Goal: Task Accomplishment & Management: Manage account settings

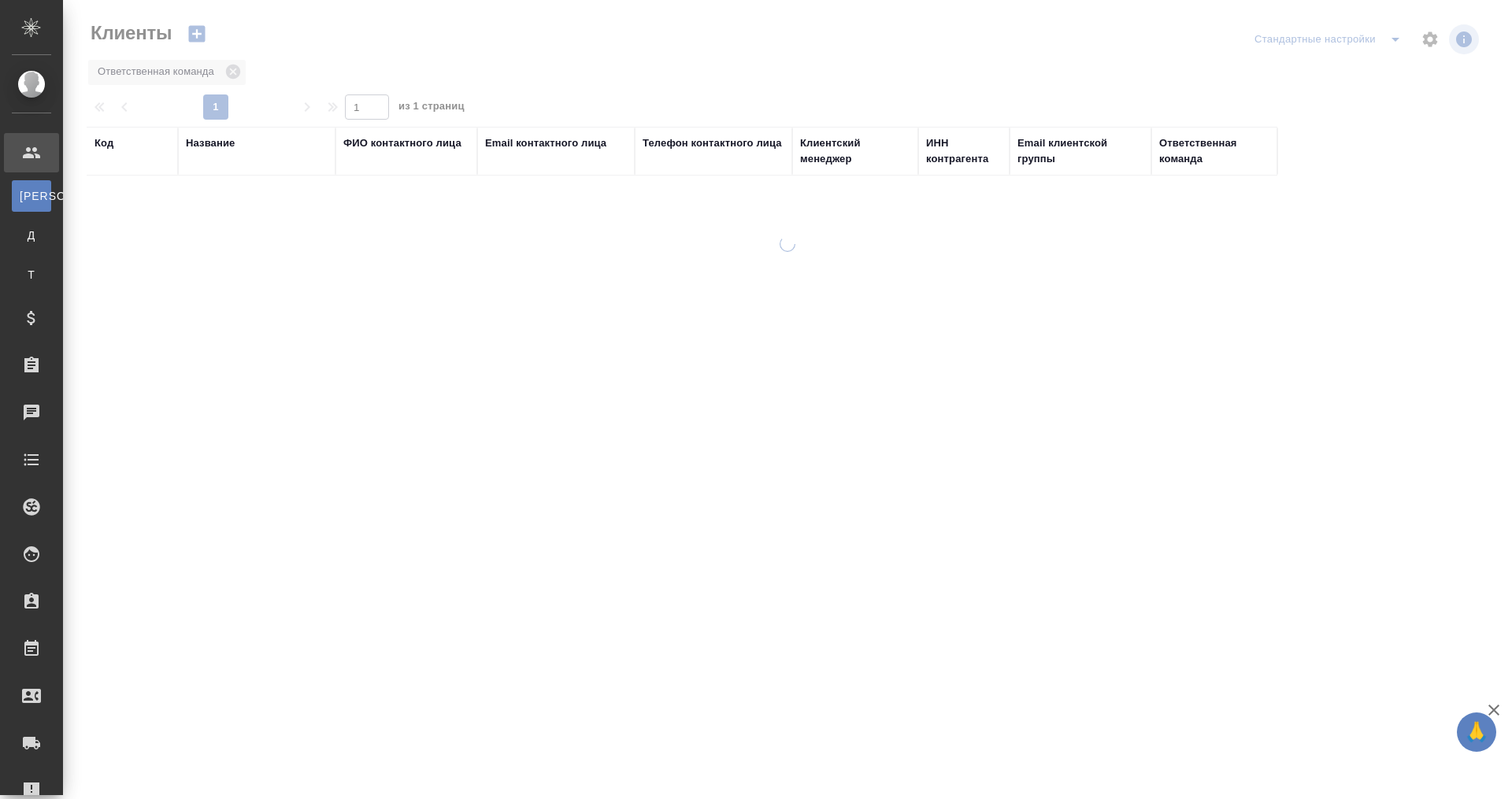
select select "RU"
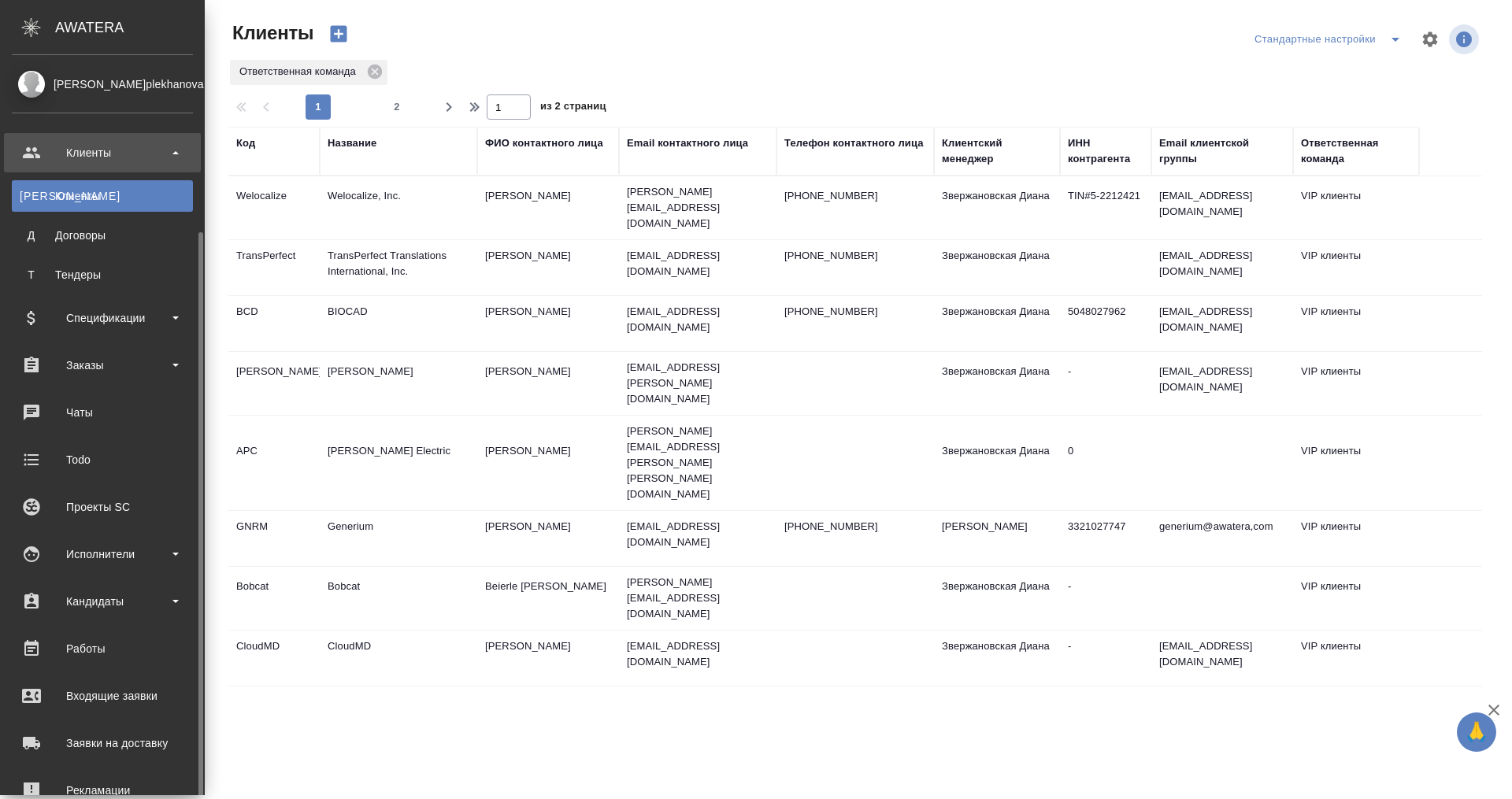
select select "RU"
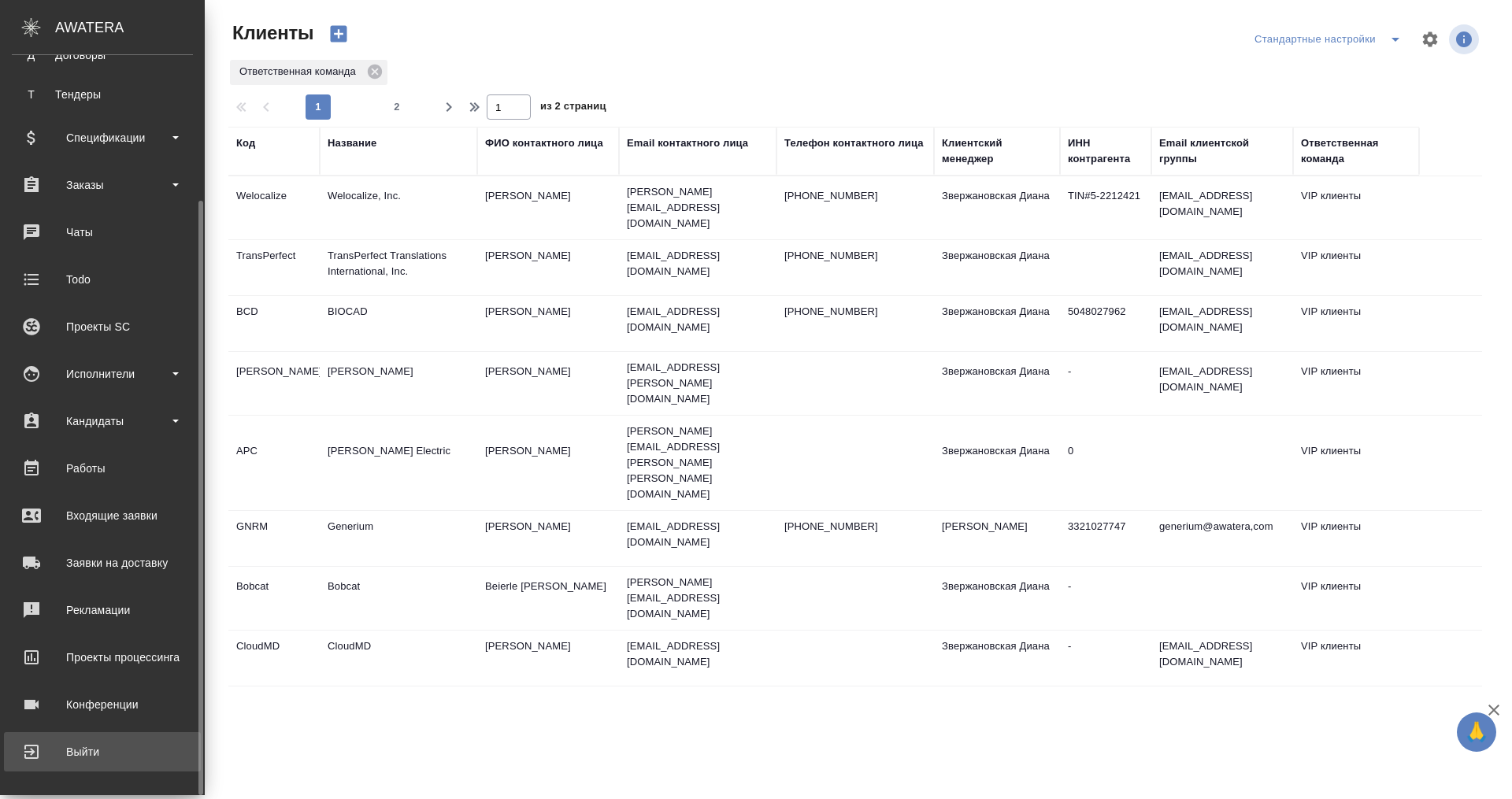
click at [120, 736] on link "Выйти" at bounding box center [102, 752] width 196 height 40
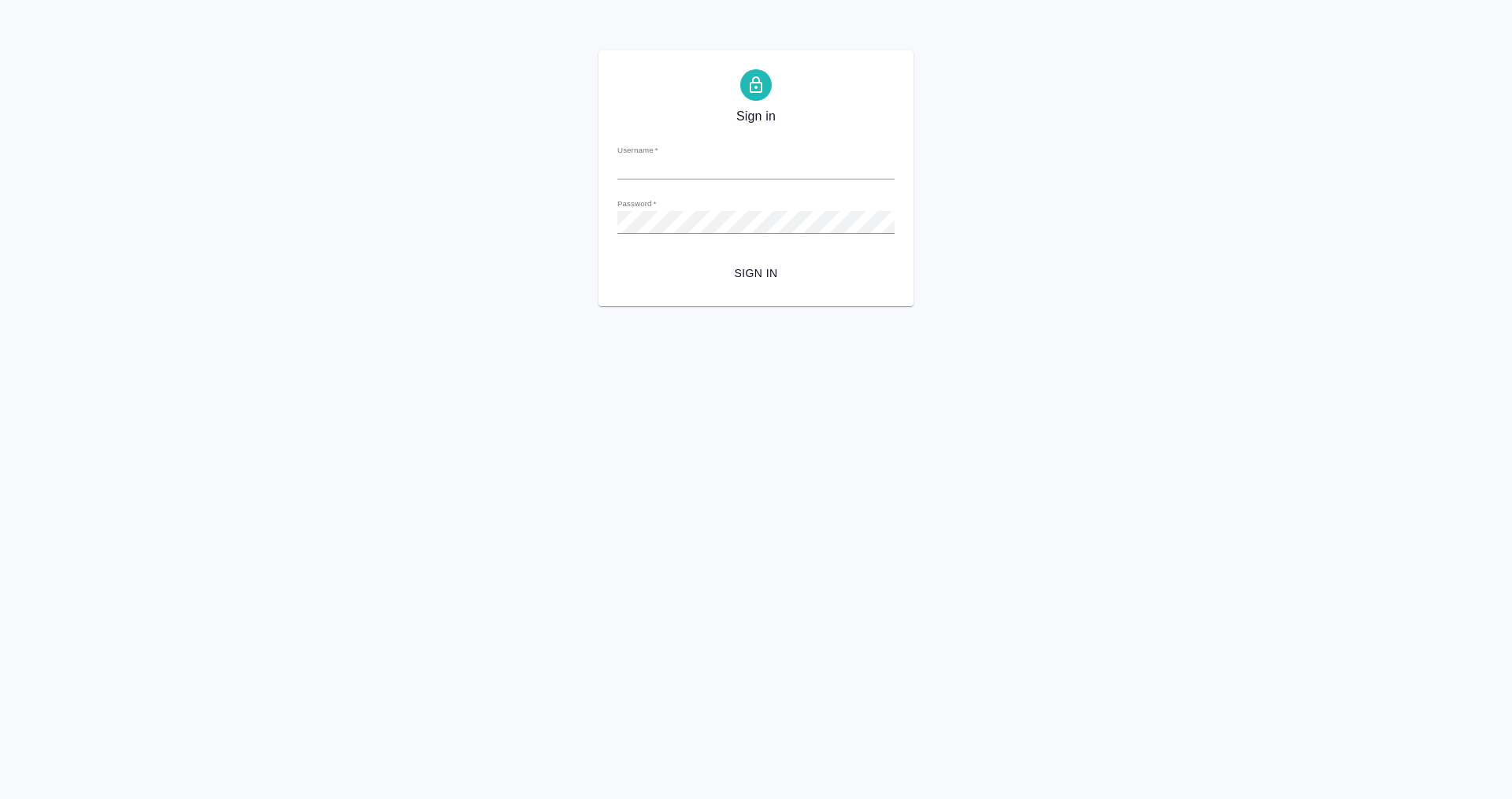
type input "[PERSON_NAME][EMAIL_ADDRESS][DOMAIN_NAME]"
click at [497, 217] on div "Sign in Username   * m.plekhanova@awatera.com Password   * urlPath   * / Sign in" at bounding box center [756, 178] width 1512 height 256
click at [759, 272] on span "Sign in" at bounding box center [756, 274] width 252 height 20
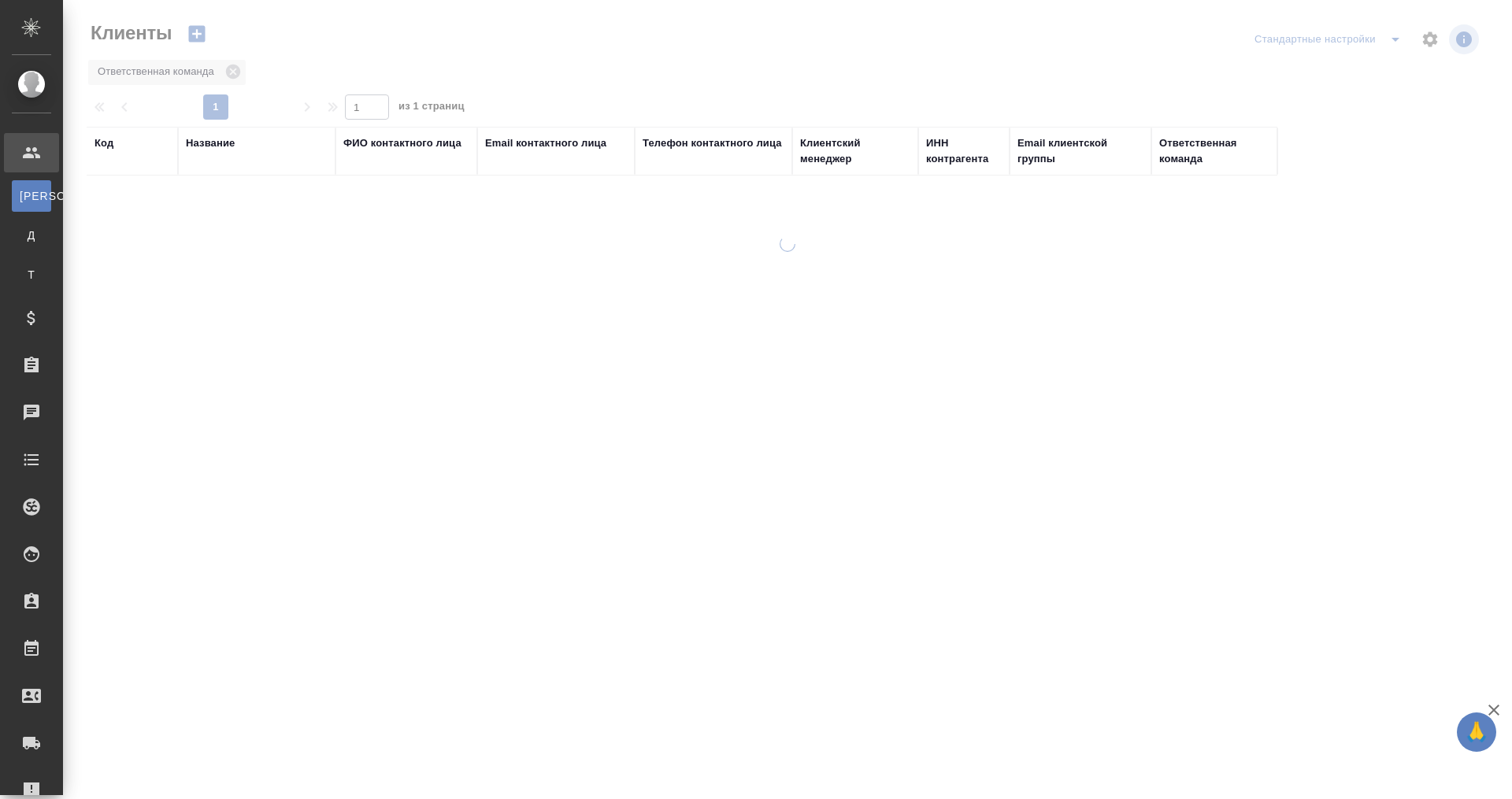
select select "RU"
